Goal: Find specific page/section: Find specific page/section

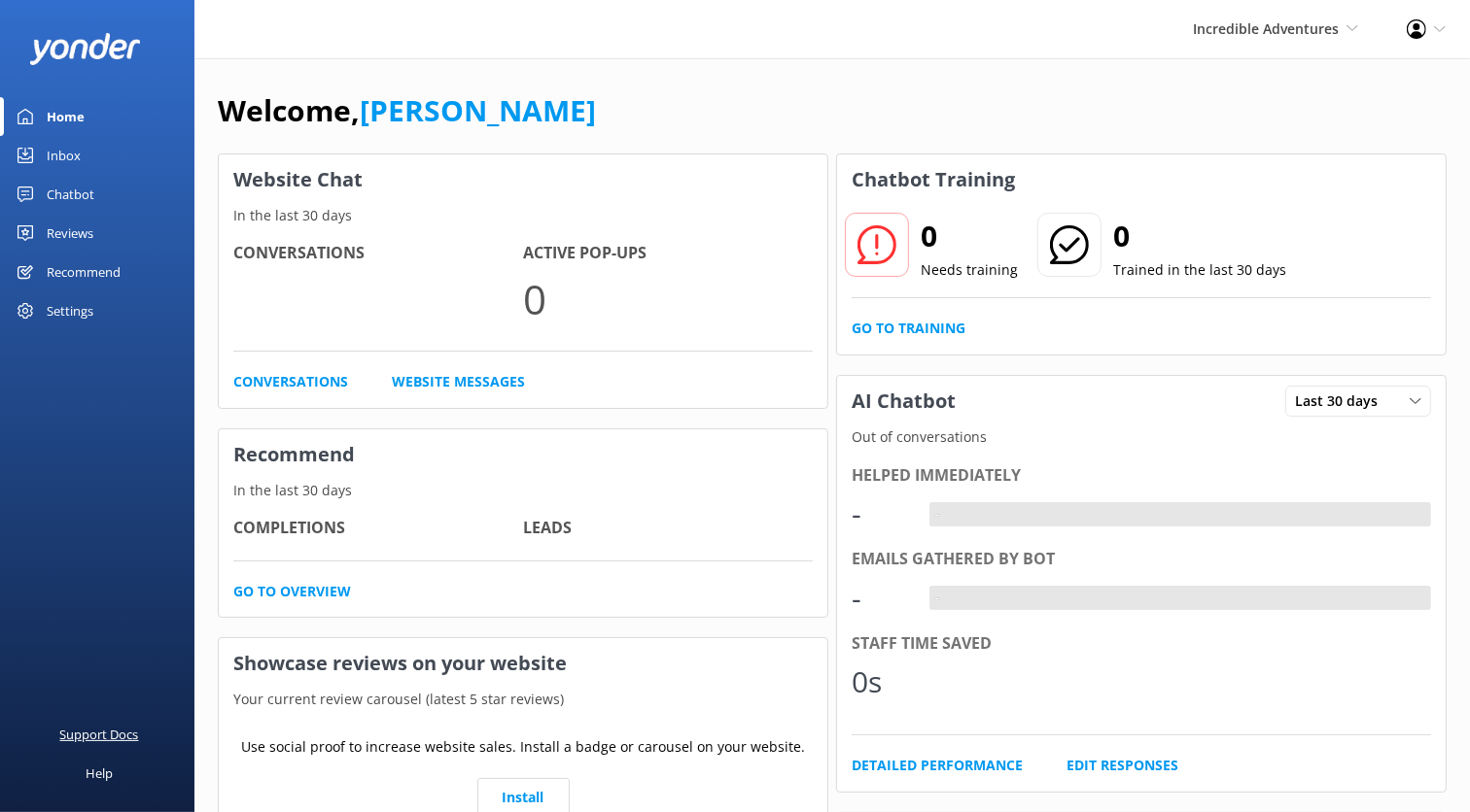
click at [116, 728] on div "Support Docs" at bounding box center [100, 735] width 79 height 39
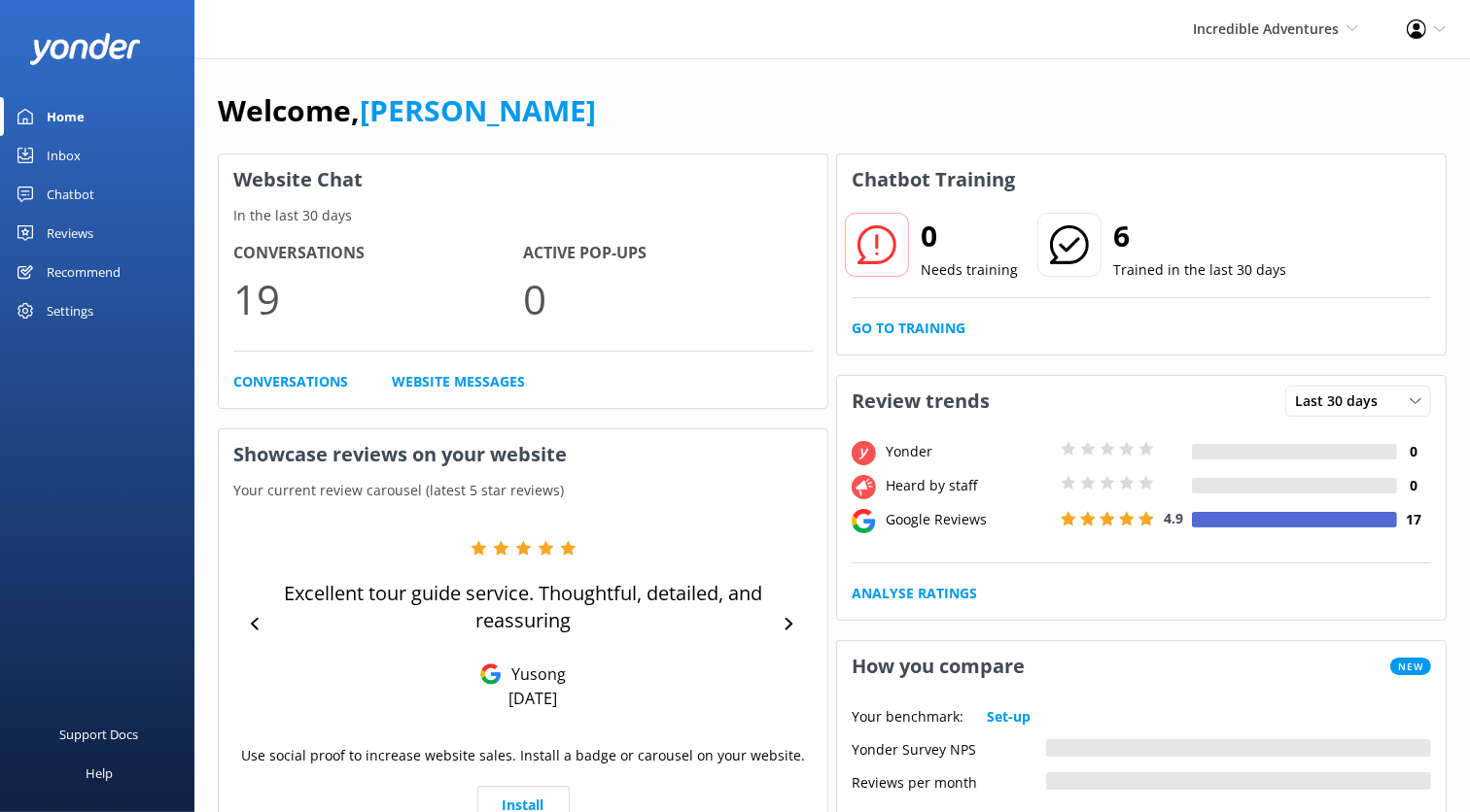
click at [76, 188] on div "Chatbot" at bounding box center [70, 194] width 48 height 39
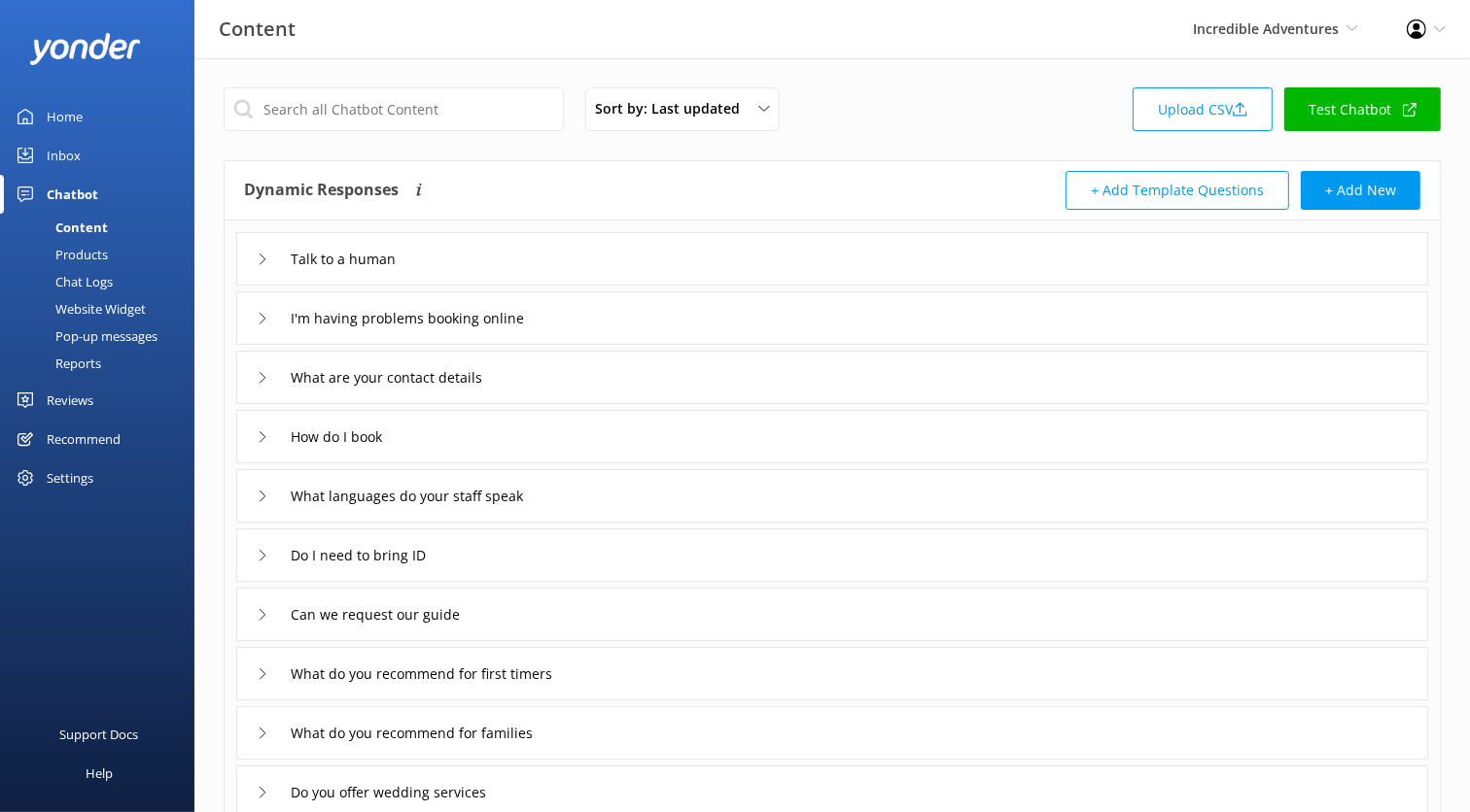
click at [91, 280] on div "Chat Logs" at bounding box center [62, 281] width 101 height 27
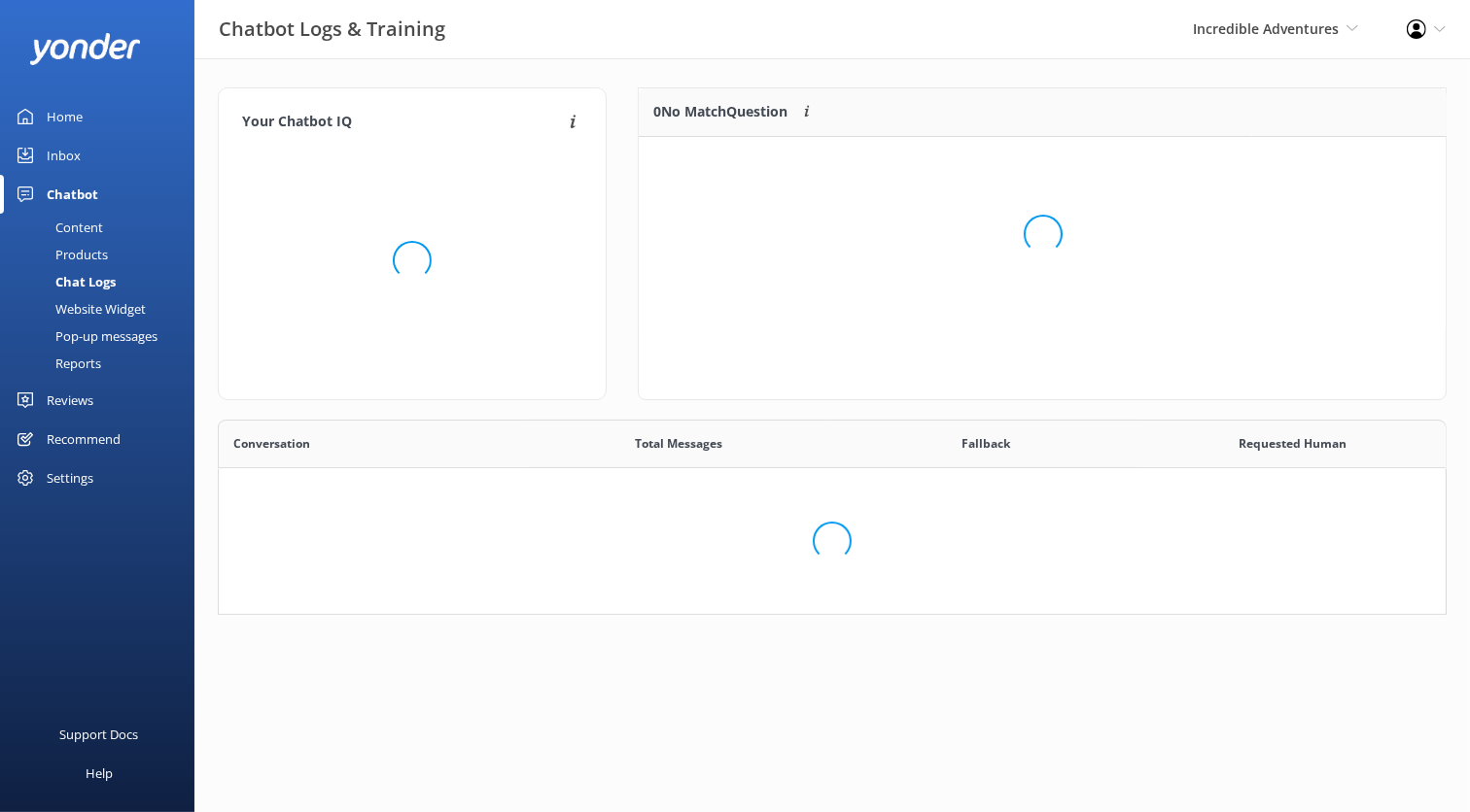
scroll to position [680, 1227]
